Goal: Obtain resource: Obtain resource

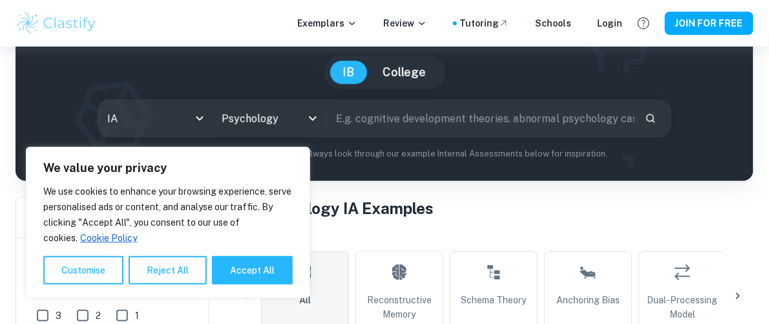
scroll to position [237, 0]
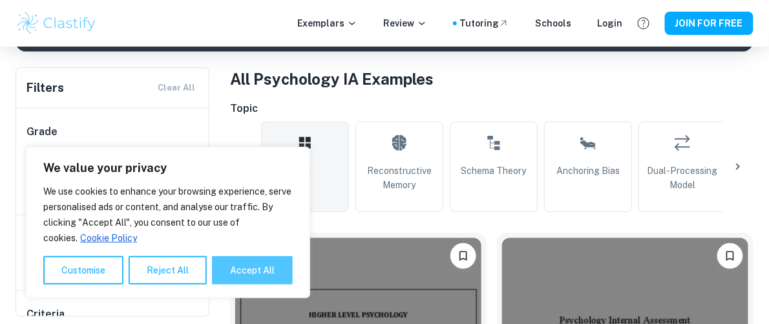
click at [283, 281] on button "Accept All" at bounding box center [252, 270] width 81 height 28
checkbox input "true"
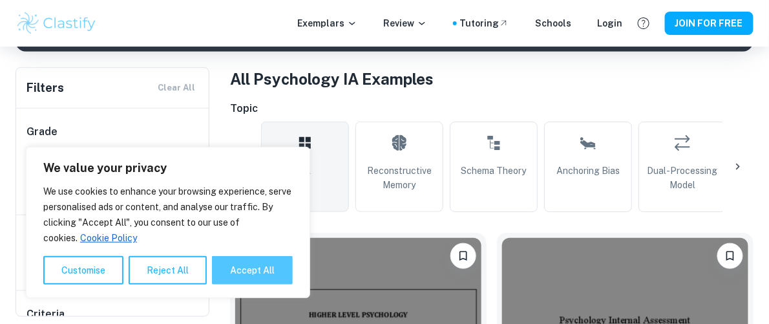
checkbox input "true"
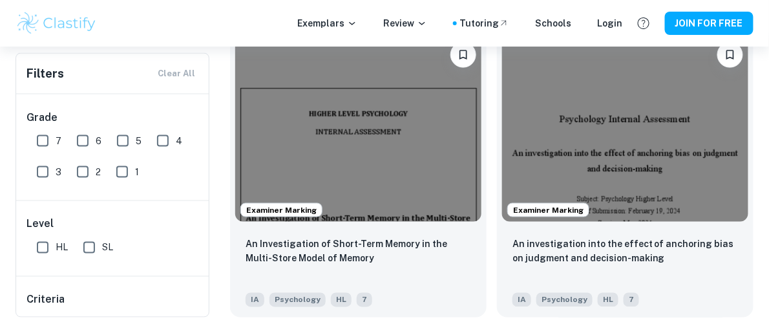
scroll to position [452, 0]
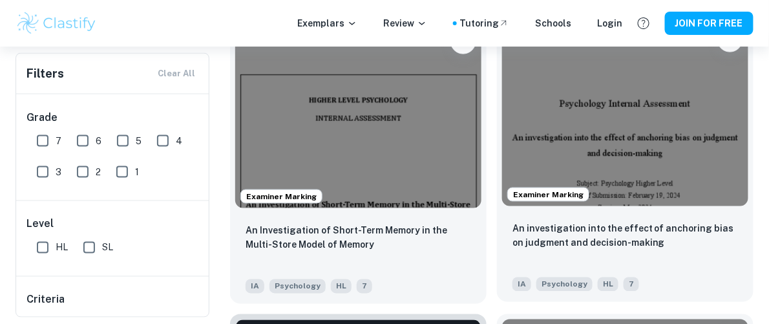
click at [700, 142] on img at bounding box center [625, 113] width 246 height 185
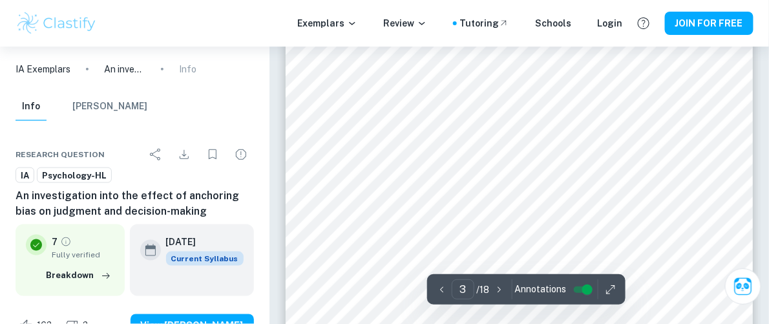
scroll to position [1636, 0]
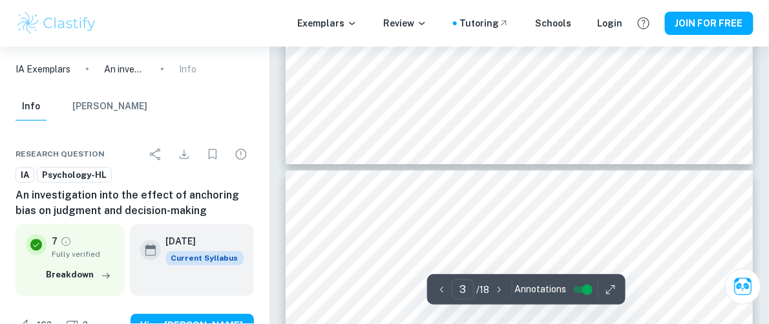
type input "4"
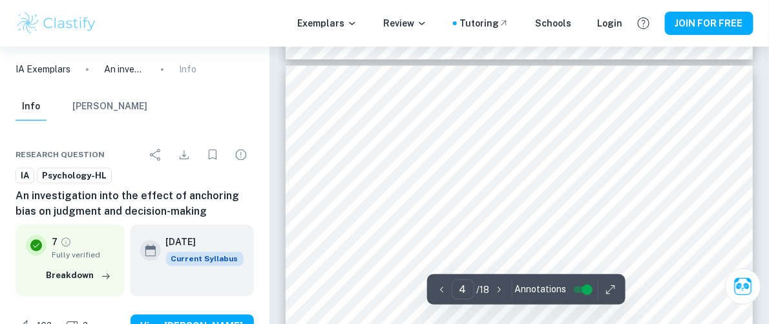
scroll to position [1982, 0]
